Goal: Transaction & Acquisition: Purchase product/service

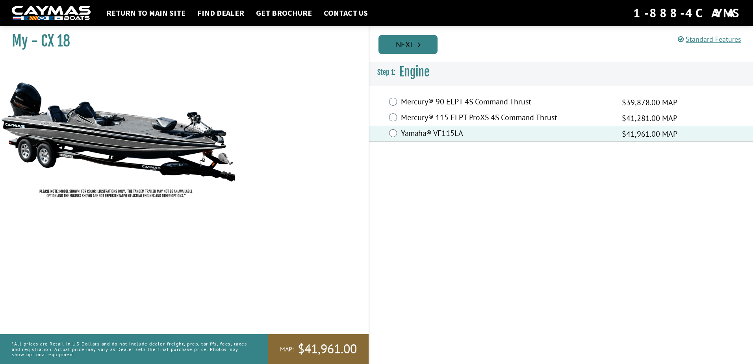
click at [398, 48] on link "Next" at bounding box center [407, 44] width 59 height 19
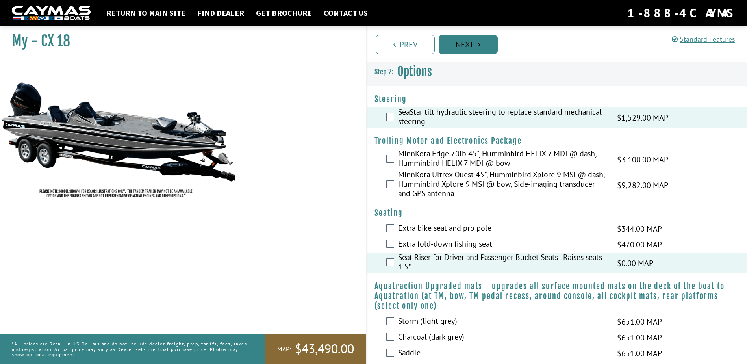
click at [484, 46] on link "Next" at bounding box center [468, 44] width 59 height 19
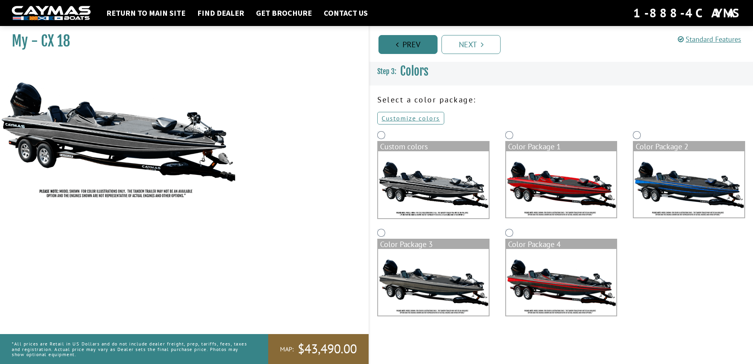
click at [411, 39] on link "Prev" at bounding box center [407, 44] width 59 height 19
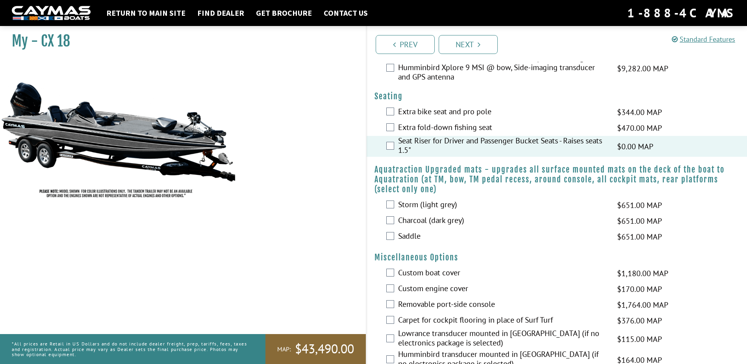
scroll to position [39, 0]
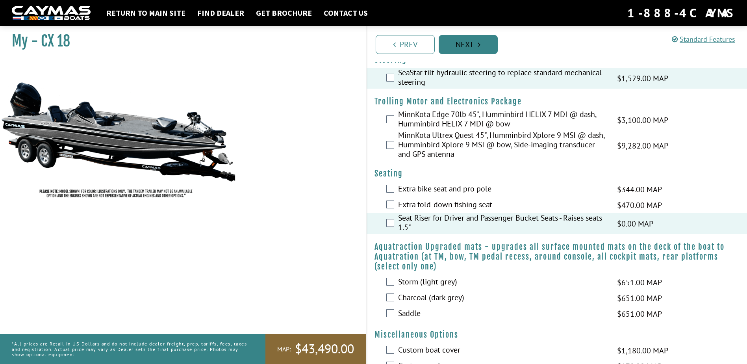
click at [455, 48] on link "Next" at bounding box center [468, 44] width 59 height 19
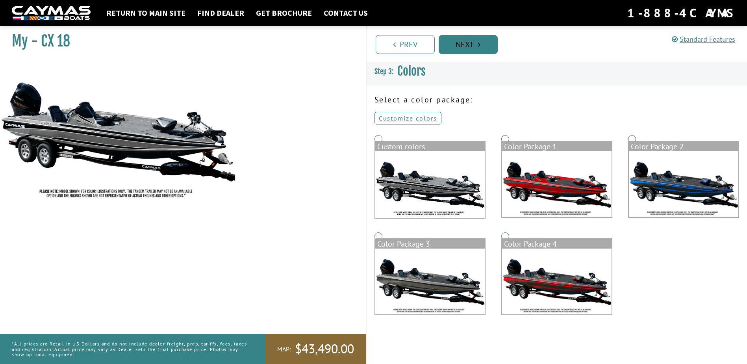
scroll to position [0, 0]
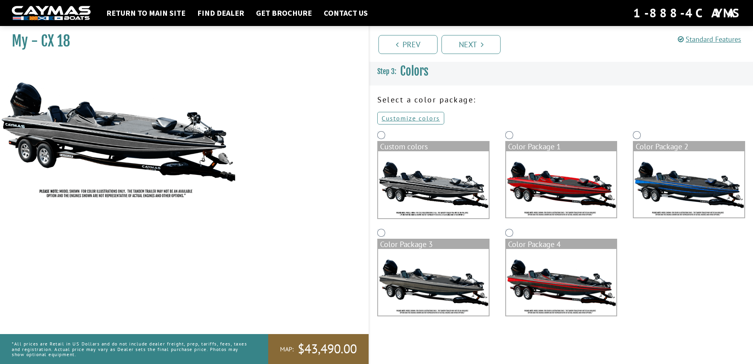
click at [435, 190] on img at bounding box center [433, 184] width 111 height 67
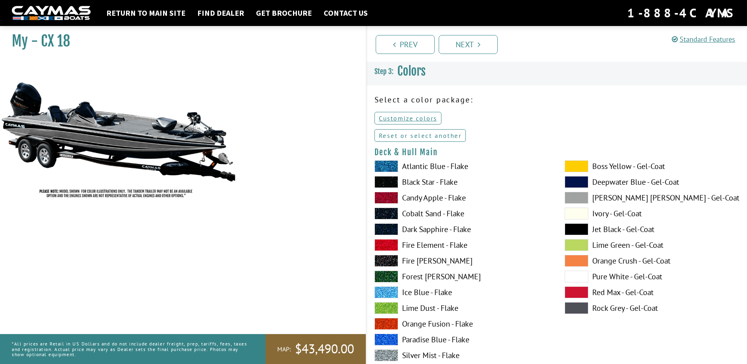
click at [426, 136] on link "Reset or select another" at bounding box center [420, 135] width 92 height 13
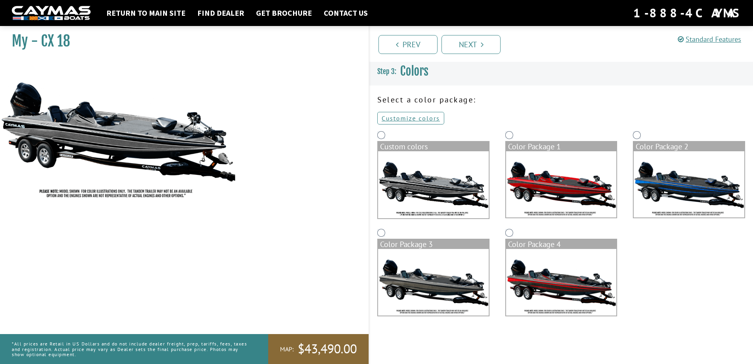
click at [517, 150] on div "Color Package 1" at bounding box center [561, 146] width 111 height 9
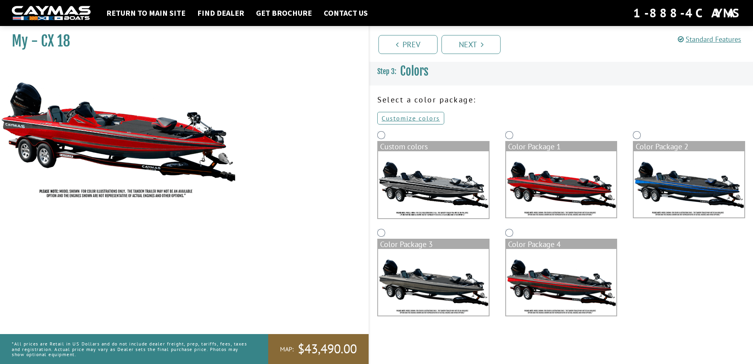
click at [441, 258] on img at bounding box center [433, 282] width 111 height 66
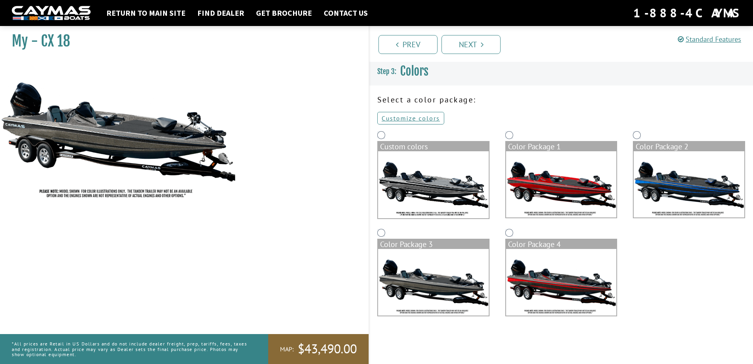
click at [535, 271] on img at bounding box center [561, 282] width 111 height 66
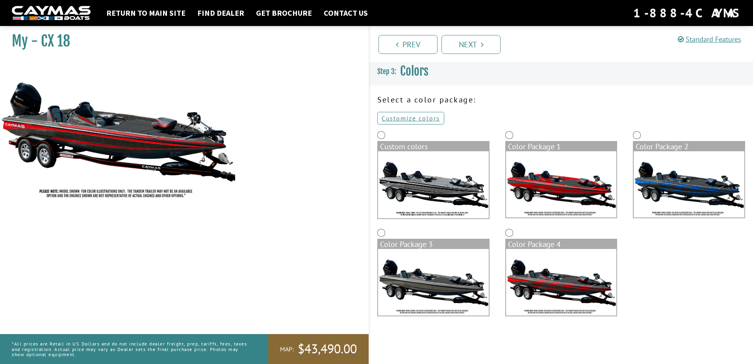
click at [545, 185] on img at bounding box center [561, 184] width 111 height 66
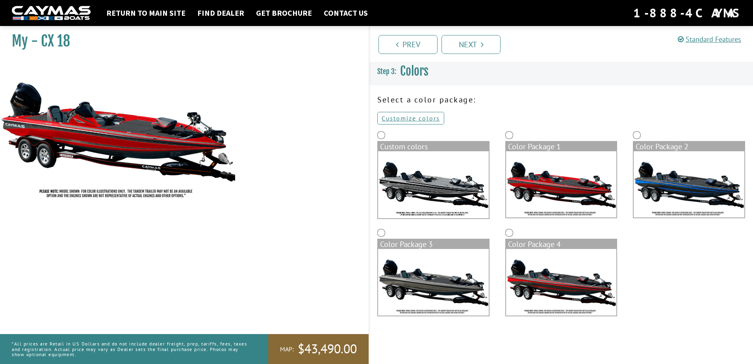
click at [463, 182] on img at bounding box center [433, 184] width 111 height 67
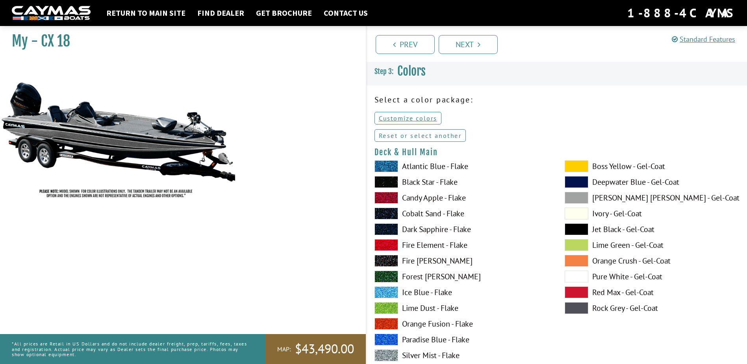
click at [423, 135] on link "Reset or select another" at bounding box center [420, 135] width 92 height 13
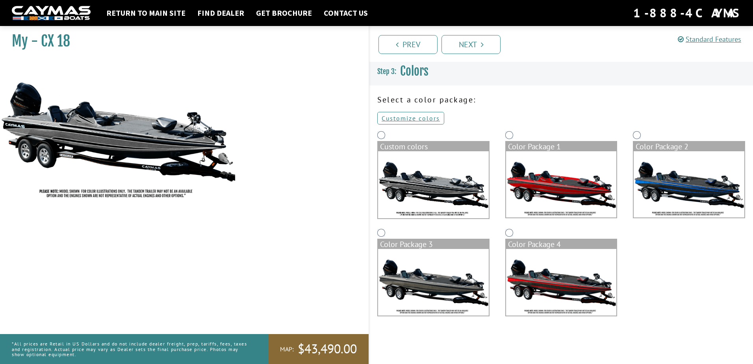
click at [676, 180] on img at bounding box center [688, 184] width 111 height 66
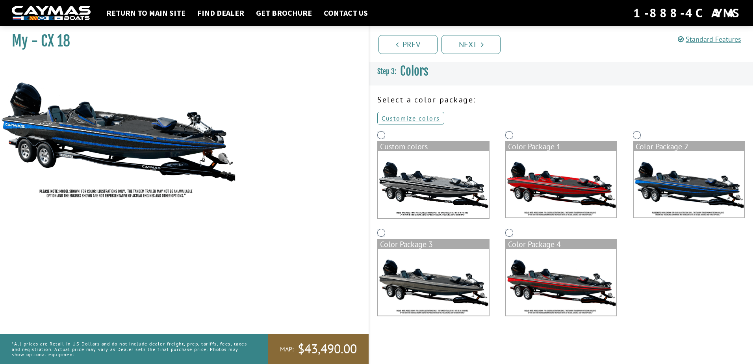
click at [451, 261] on img at bounding box center [433, 282] width 111 height 66
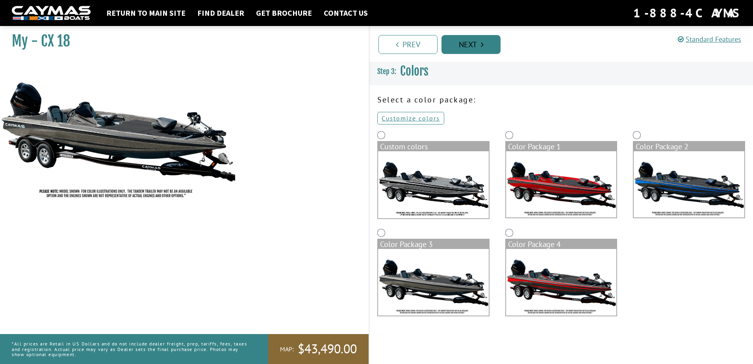
click at [474, 50] on link "Next" at bounding box center [470, 44] width 59 height 19
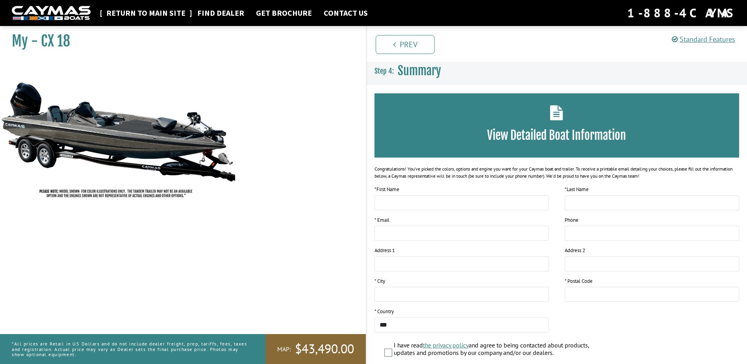
click at [166, 11] on link "Return to main site" at bounding box center [145, 13] width 87 height 10
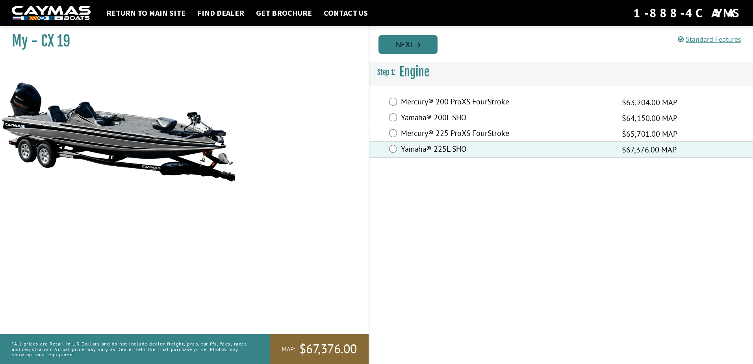
click at [415, 43] on link "Next" at bounding box center [407, 44] width 59 height 19
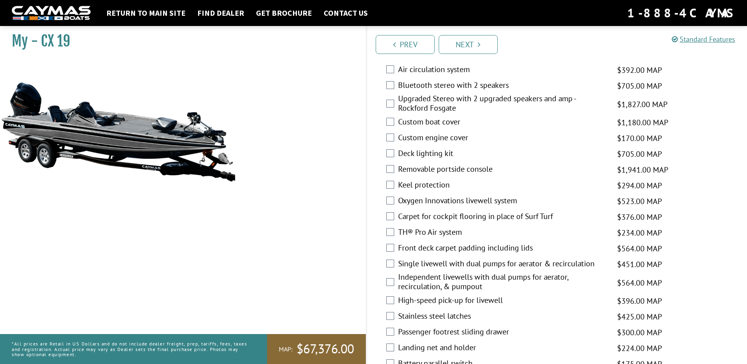
scroll to position [906, 0]
